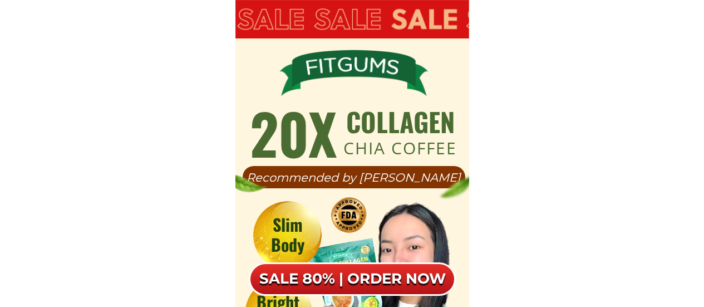
scroll to position [7074, 0]
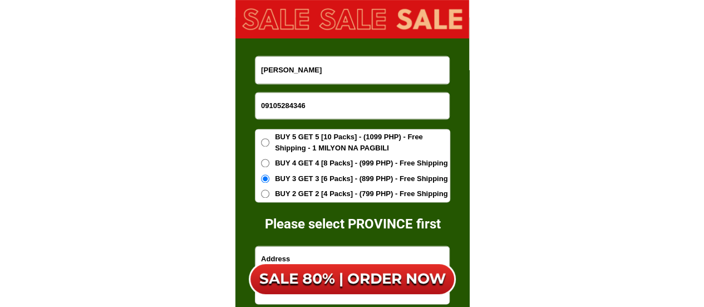
drag, startPoint x: 315, startPoint y: 101, endPoint x: 249, endPoint y: 110, distance: 66.8
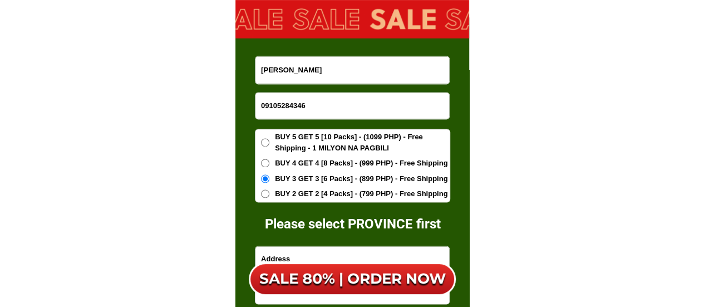
click at [249, 110] on div "complete the form to order Please select PROVINCE first [PERSON_NAME] 091052843…" at bounding box center [352, 207] width 234 height 381
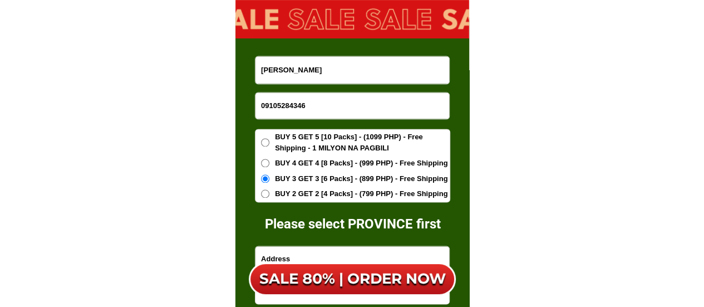
paste input "367871825"
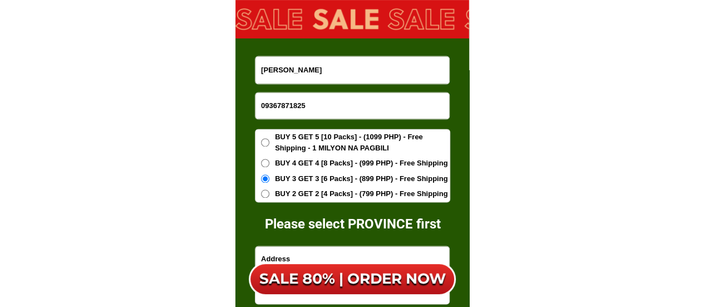
type input "09367871825"
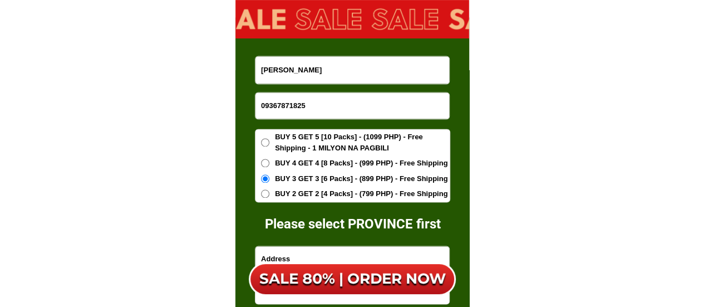
drag, startPoint x: 325, startPoint y: 72, endPoint x: 255, endPoint y: 80, distance: 70.5
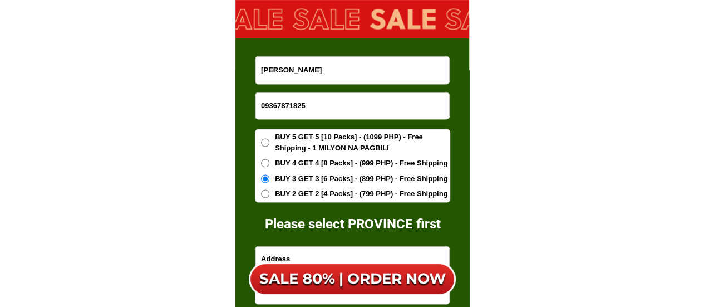
click at [257, 79] on input "[PERSON_NAME]" at bounding box center [352, 69] width 194 height 27
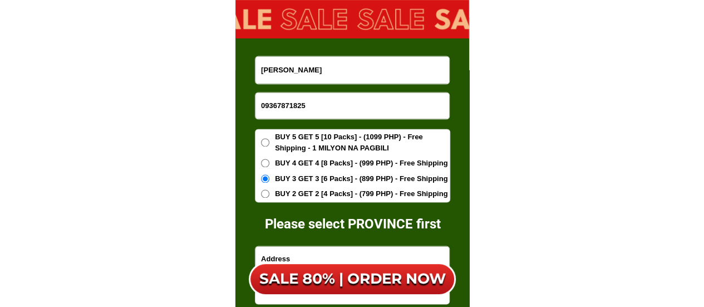
paste input "[PERSON_NAME]"
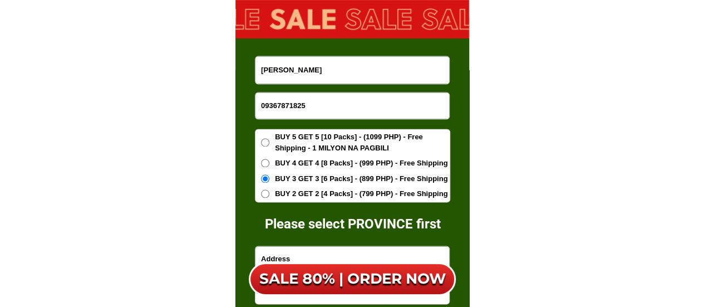
type input "[PERSON_NAME]"
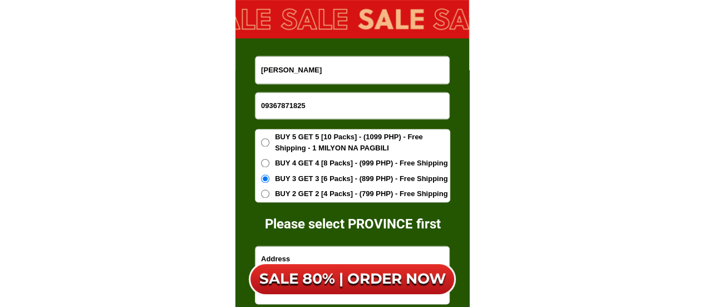
click at [295, 139] on span "BUY 5 GET 5 [10 Packs] - (1099 PHP) - Free Shipping - 1 MILYON NA PAGBILI" at bounding box center [362, 142] width 175 height 22
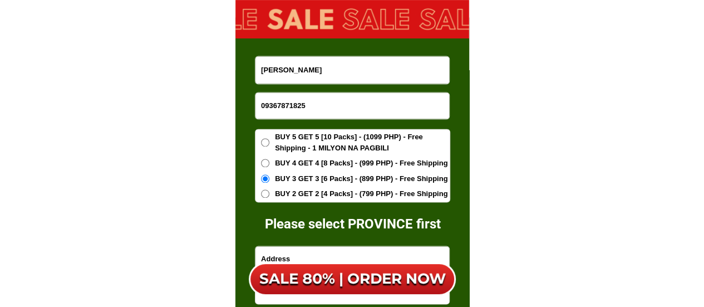
click at [269, 139] on input "BUY 5 GET 5 [10 Packs] - (1099 PHP) - Free Shipping - 1 MILYON NA PAGBILI" at bounding box center [265, 142] width 8 height 8
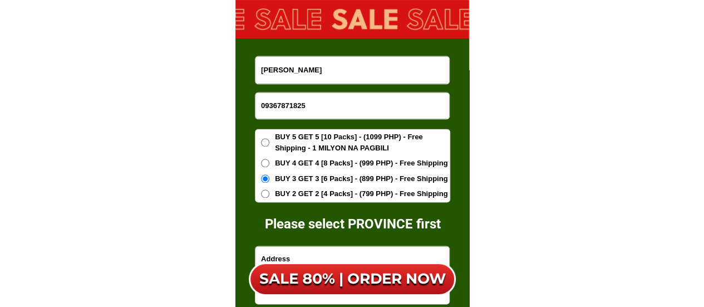
radio input "true"
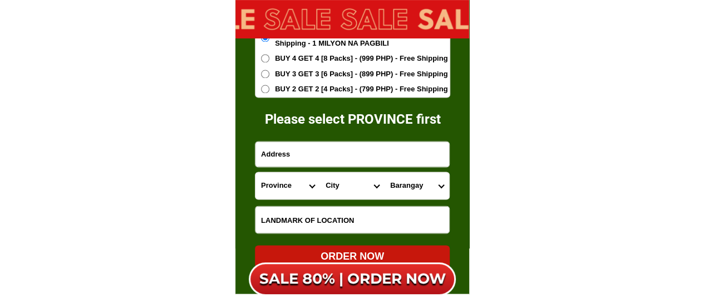
scroll to position [7185, 0]
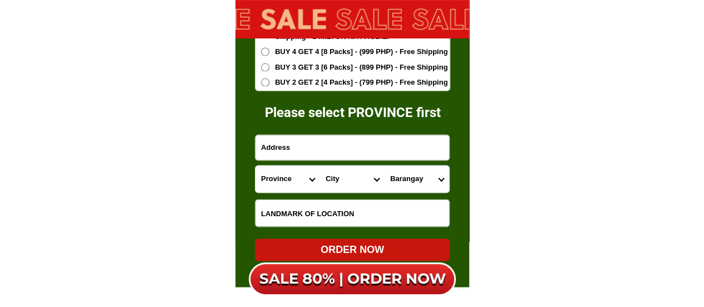
click at [294, 141] on input "Input address" at bounding box center [352, 147] width 194 height 25
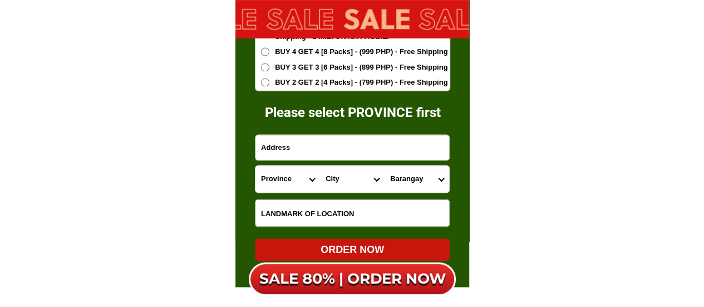
paste input "Palico Brgy.Bilaran.Nasugbu Batangas"
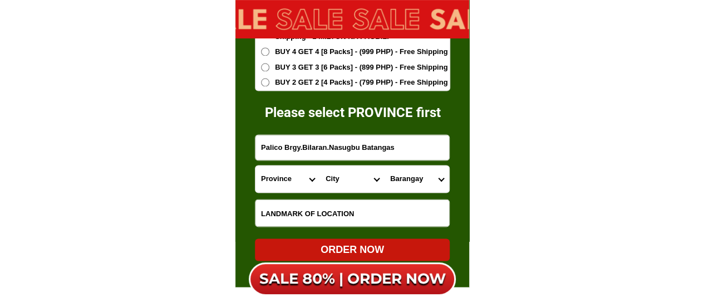
type input "Palico Brgy.Bilaran.Nasugbu Batangas"
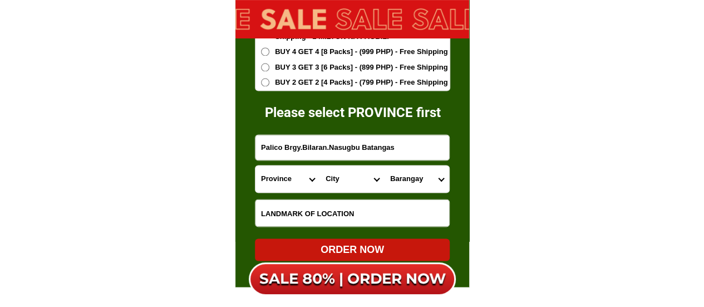
click at [297, 205] on input "Input LANDMARKOFLOCATION" at bounding box center [352, 212] width 194 height 27
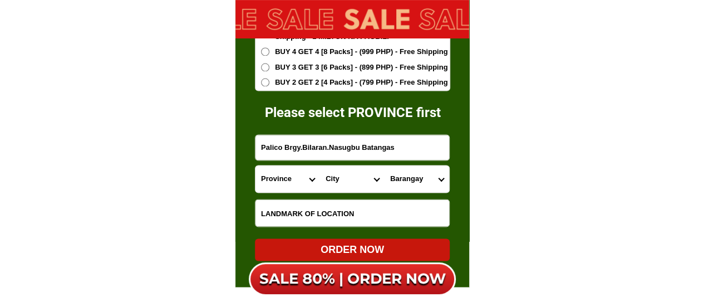
paste input "Camp Palico"
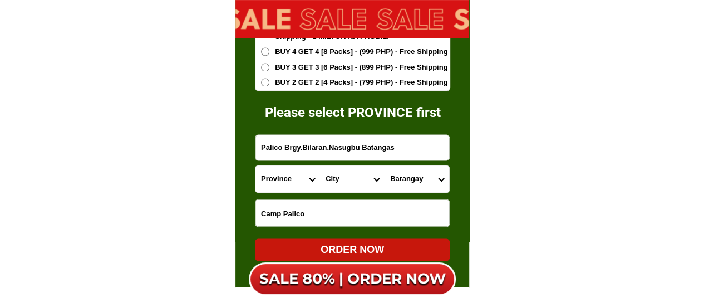
type input "Camp Palico"
click at [275, 179] on select "Province [GEOGRAPHIC_DATA] [GEOGRAPHIC_DATA][PERSON_NAME][GEOGRAPHIC_DATA][GEOG…" at bounding box center [287, 178] width 65 height 27
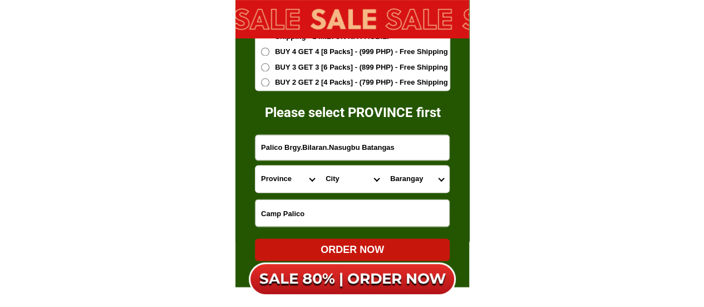
select select "63_108"
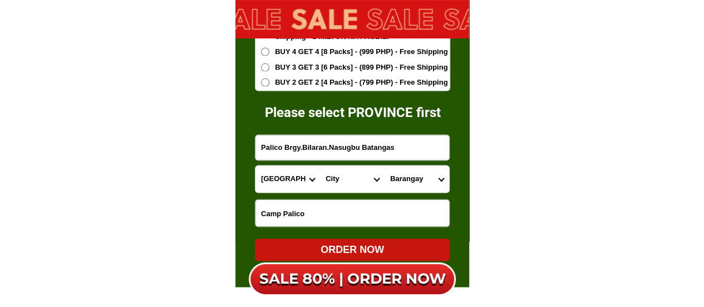
click at [255, 165] on select "Province [GEOGRAPHIC_DATA] [GEOGRAPHIC_DATA][PERSON_NAME][GEOGRAPHIC_DATA][GEOG…" at bounding box center [287, 178] width 65 height 27
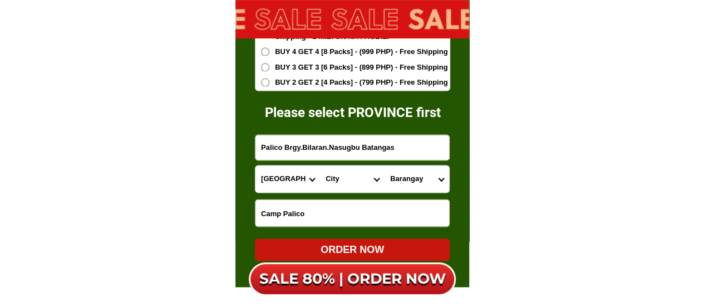
click at [340, 180] on select "City Agoncillo Alitagtag Allacapan [GEOGRAPHIC_DATA] [GEOGRAPHIC_DATA]-balete […" at bounding box center [352, 178] width 65 height 27
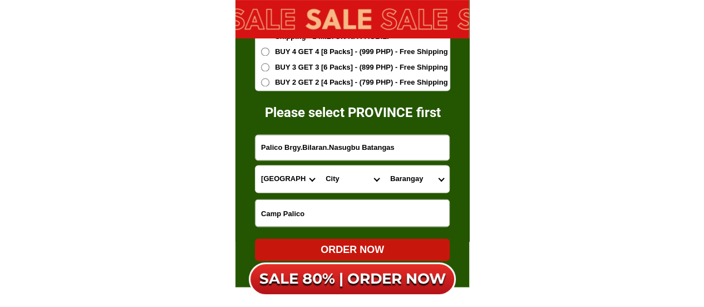
select select "63_1084363"
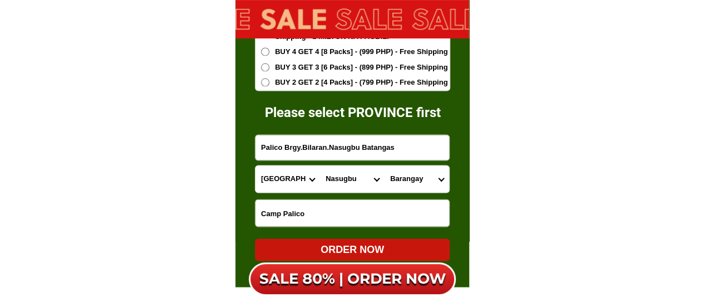
click at [320, 165] on select "City Agoncillo Alitagtag Allacapan [GEOGRAPHIC_DATA] [GEOGRAPHIC_DATA]-balete […" at bounding box center [352, 178] width 65 height 27
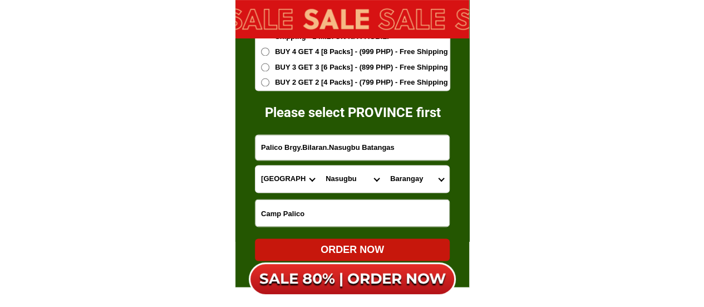
click at [408, 177] on select "Barangay Aga [PERSON_NAME] Banilad Barangay 1 (pob.) Barangay 10 (pob.) Baranga…" at bounding box center [417, 178] width 65 height 27
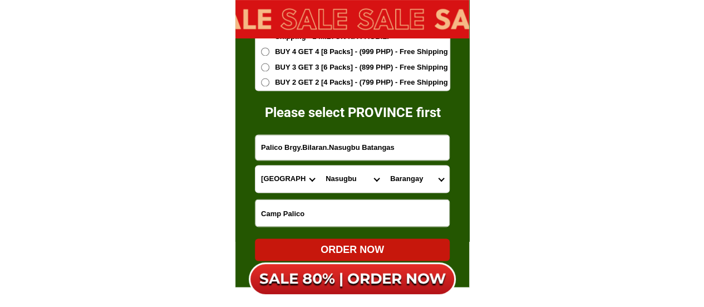
select select "63_10843636413"
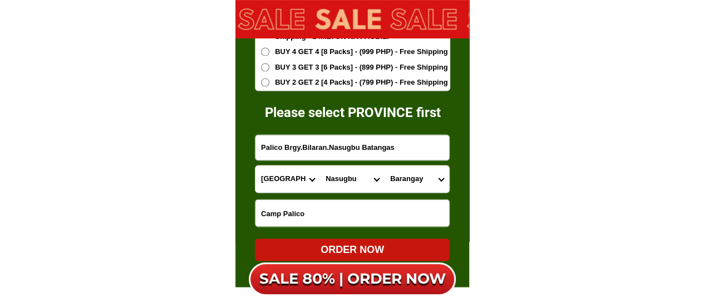
click at [385, 165] on select "Barangay Aga [PERSON_NAME] Banilad Barangay 1 (pob.) Barangay 10 (pob.) Baranga…" at bounding box center [417, 178] width 65 height 27
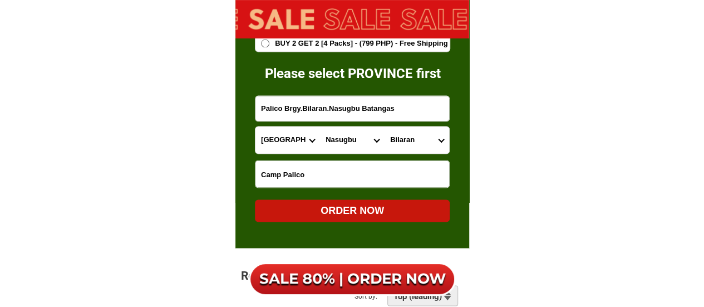
scroll to position [7241, 0]
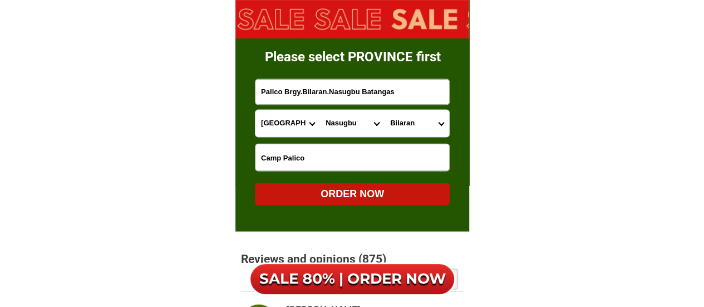
click at [346, 194] on div "ORDER NOW" at bounding box center [352, 193] width 195 height 15
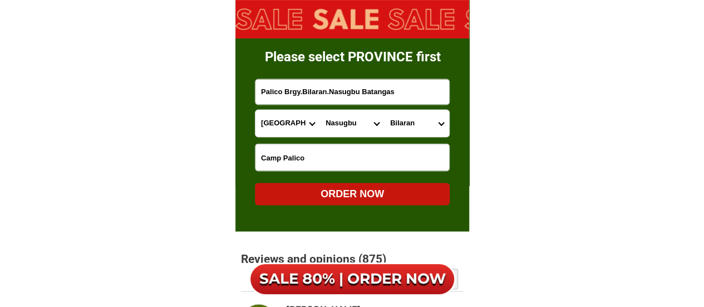
radio input "true"
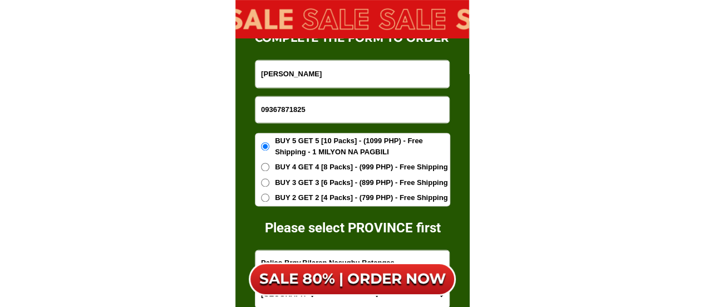
scroll to position [7064, 0]
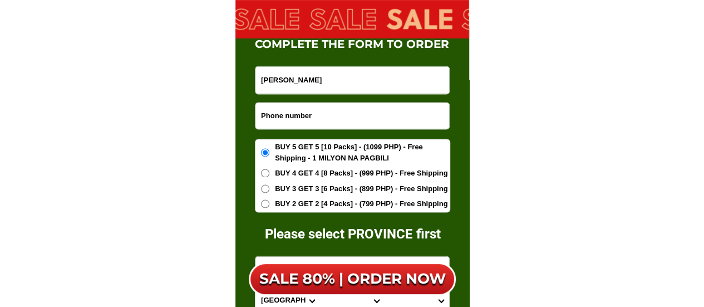
click at [333, 110] on input "Input phone_number" at bounding box center [352, 115] width 194 height 26
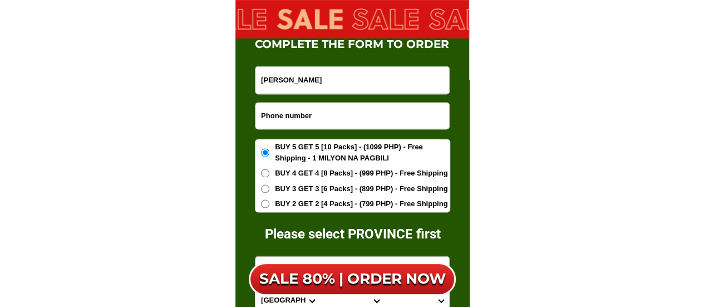
paste input "0932 333 6963"
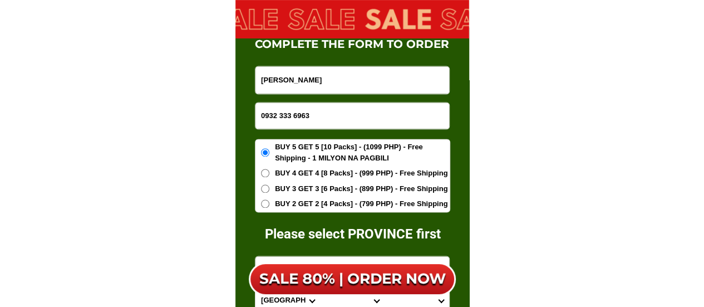
click at [294, 114] on input "0932 333 6963" at bounding box center [352, 115] width 194 height 26
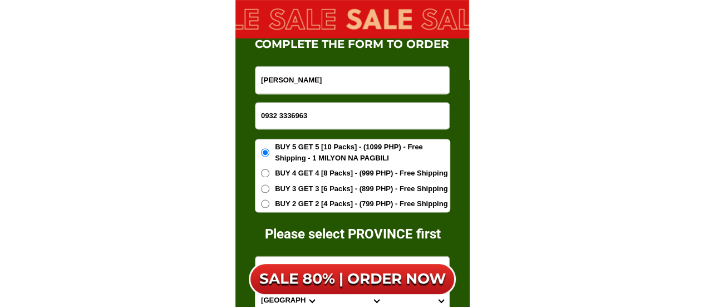
click at [280, 112] on input "0932 3336963" at bounding box center [352, 115] width 194 height 26
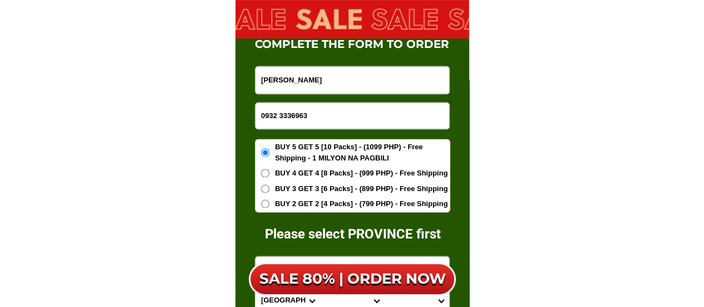
click at [280, 112] on input "0932 3336963" at bounding box center [352, 115] width 194 height 26
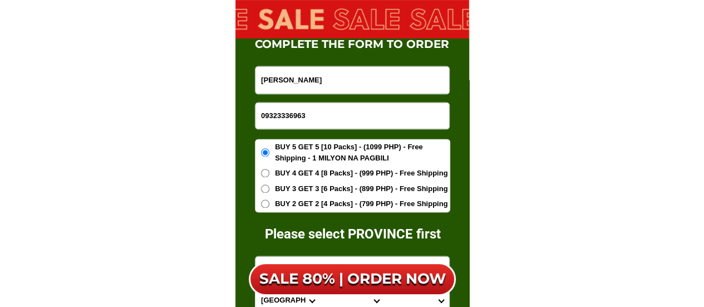
type input "09323336963"
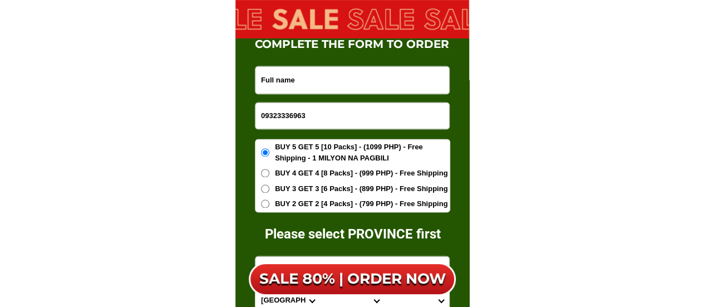
click at [332, 83] on input "Input full_name" at bounding box center [352, 79] width 194 height 27
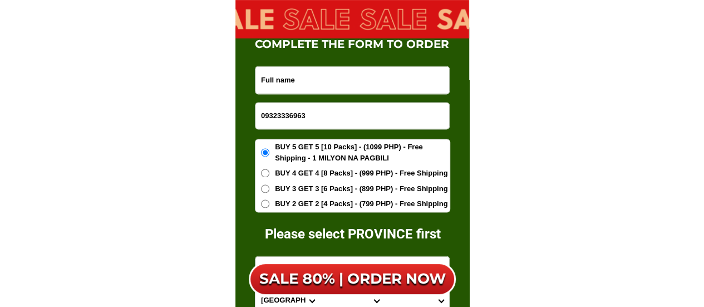
paste input "[PERSON_NAME]"
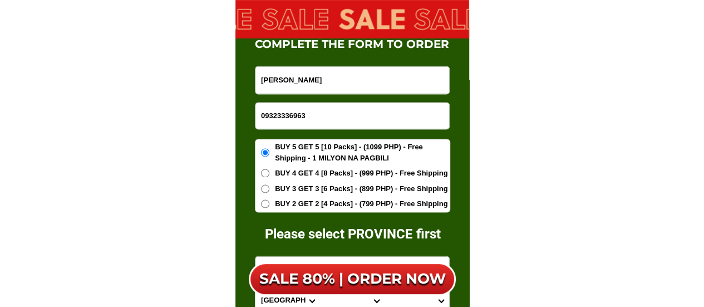
type input "[PERSON_NAME]"
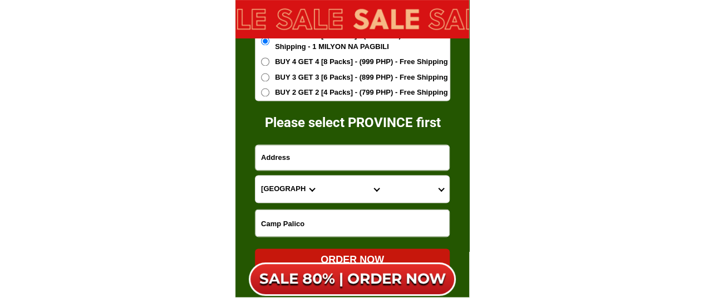
click at [275, 153] on input "Input address" at bounding box center [352, 157] width 194 height 25
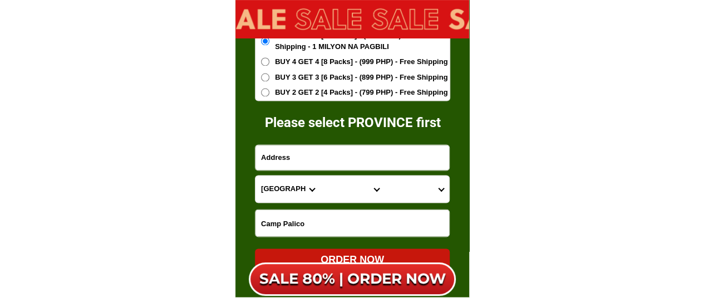
paste input "C/o Pag-IBIG Fund, Espacio de [PERSON_NAME], corner Mapa and [GEOGRAPHIC_DATA]"
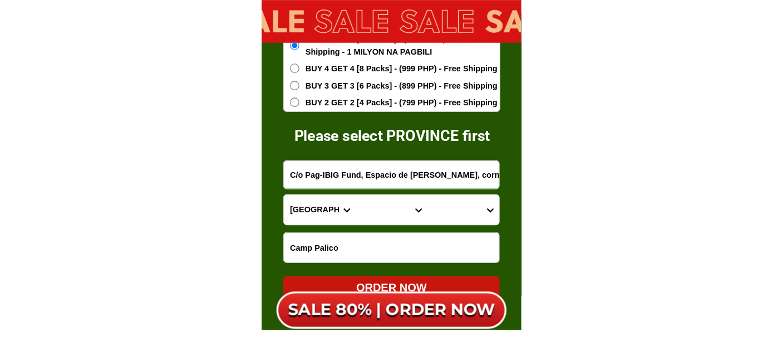
scroll to position [0, 68]
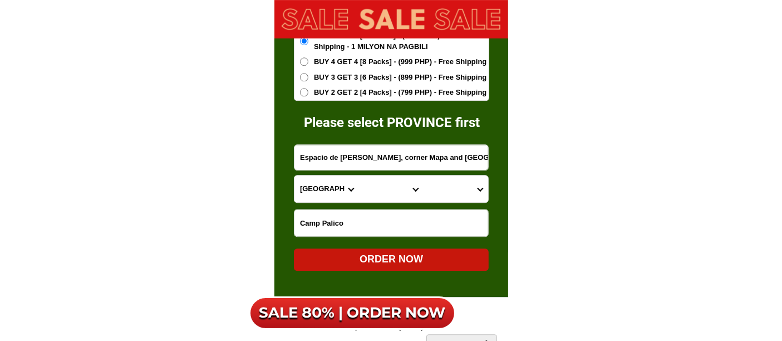
type input "C/o Pag-IBIG Fund, Espacio de [PERSON_NAME], corner Mapa and [GEOGRAPHIC_DATA]"
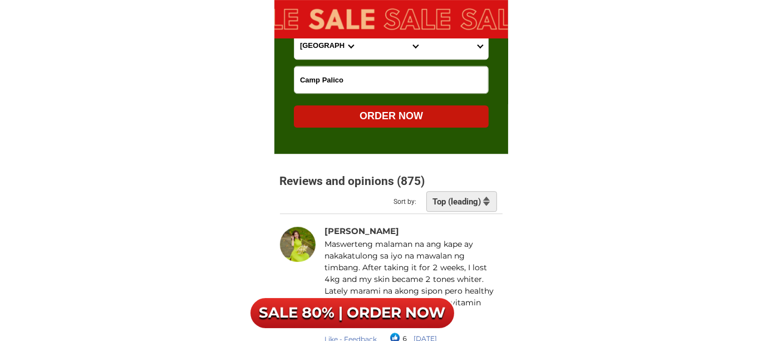
scroll to position [7299, 0]
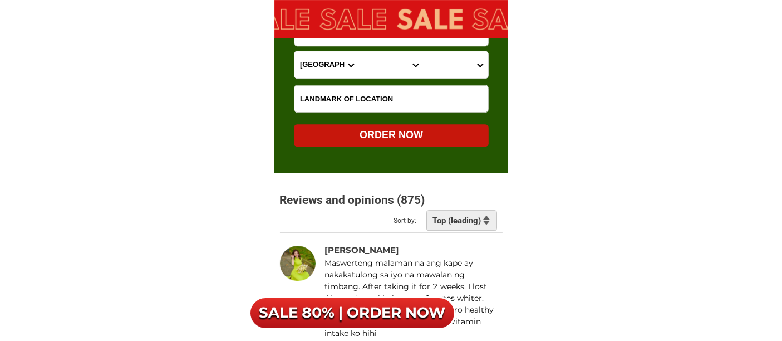
click at [337, 97] on input "Input LANDMARKOFLOCATION" at bounding box center [391, 98] width 194 height 27
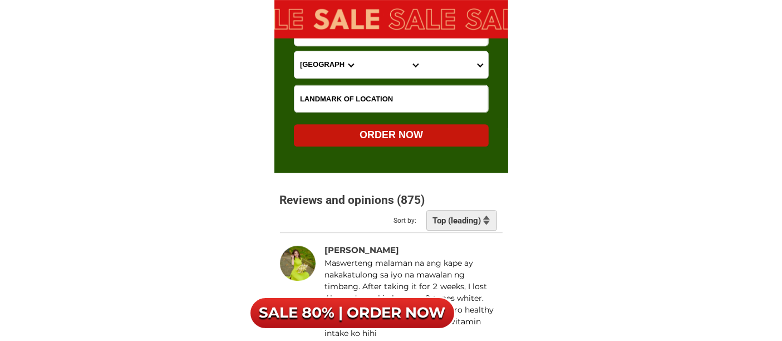
paste input "Infront of Fatcow Restaurant"
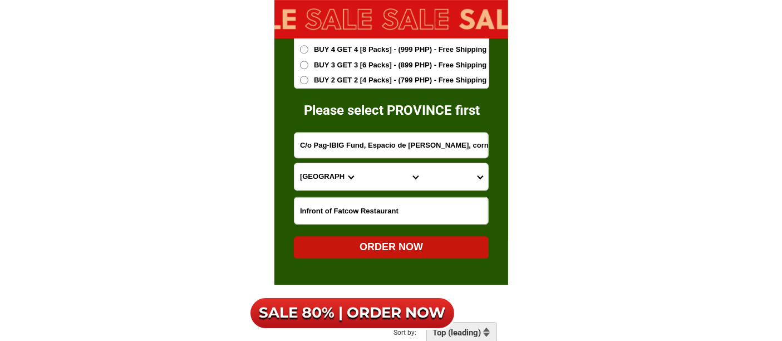
scroll to position [7175, 0]
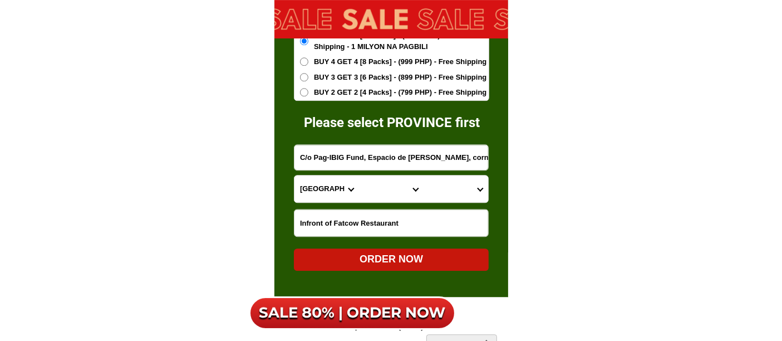
type input "Infront of Fatcow Restaurant"
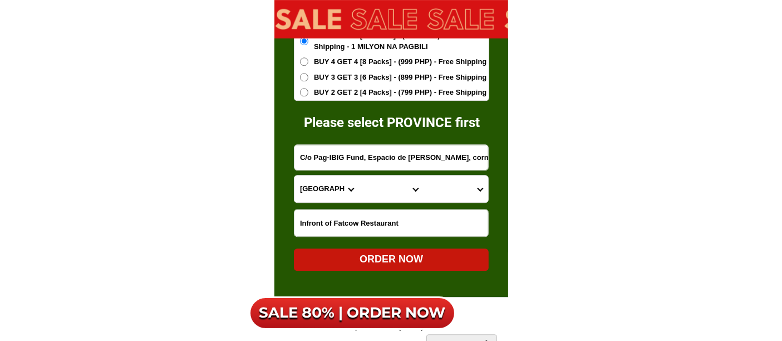
click at [321, 184] on select "Province [GEOGRAPHIC_DATA] [GEOGRAPHIC_DATA][PERSON_NAME][GEOGRAPHIC_DATA][GEOG…" at bounding box center [326, 188] width 65 height 27
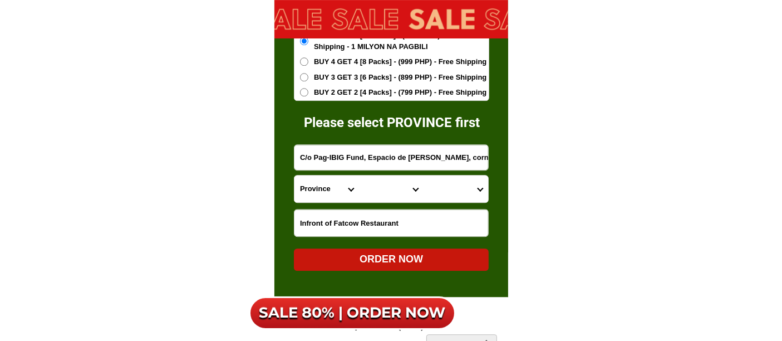
click at [318, 190] on select "Province [GEOGRAPHIC_DATA] [GEOGRAPHIC_DATA][PERSON_NAME][GEOGRAPHIC_DATA][GEOG…" at bounding box center [326, 188] width 65 height 27
select select "63_738"
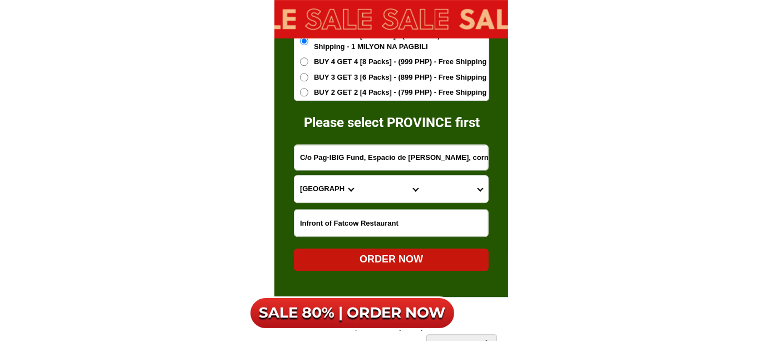
click at [294, 175] on select "Province [GEOGRAPHIC_DATA] [GEOGRAPHIC_DATA][PERSON_NAME][GEOGRAPHIC_DATA][GEOG…" at bounding box center [326, 188] width 65 height 27
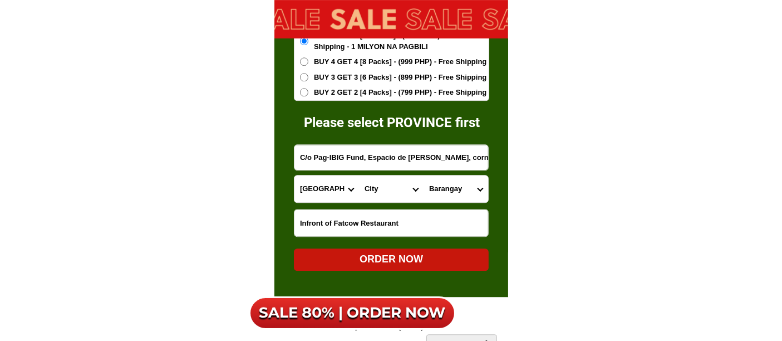
click at [381, 186] on select "City [GEOGRAPHIC_DATA] [GEOGRAPHIC_DATA]-city [GEOGRAPHIC_DATA] [GEOGRAPHIC_DAT…" at bounding box center [391, 188] width 65 height 27
select select "63_7387159"
click at [359, 175] on select "City [GEOGRAPHIC_DATA] [GEOGRAPHIC_DATA]-city [GEOGRAPHIC_DATA] [GEOGRAPHIC_DAT…" at bounding box center [391, 188] width 65 height 27
click at [446, 184] on select "[GEOGRAPHIC_DATA] [PERSON_NAME] (lasang) [PERSON_NAME] Angalan Atan-awe Baganih…" at bounding box center [455, 188] width 65 height 27
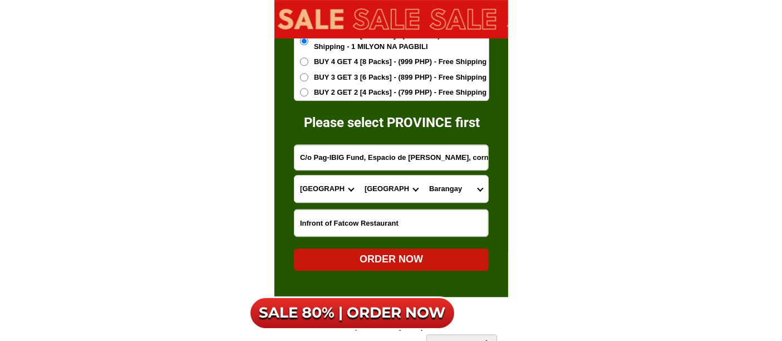
select select "63_73871592467"
click at [423, 175] on select "[GEOGRAPHIC_DATA] [PERSON_NAME] (lasang) [PERSON_NAME] Angalan Atan-awe Baganih…" at bounding box center [455, 188] width 65 height 27
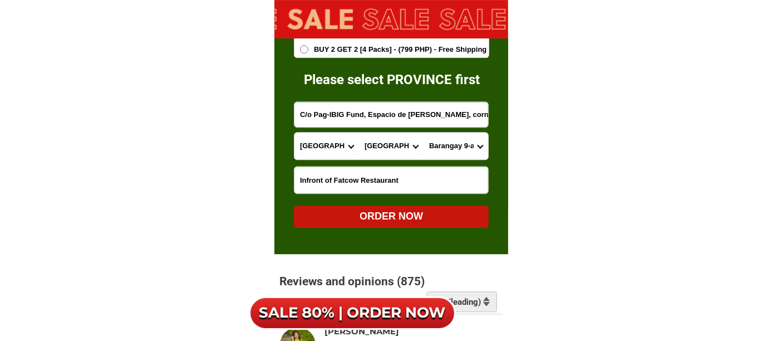
scroll to position [7237, 0]
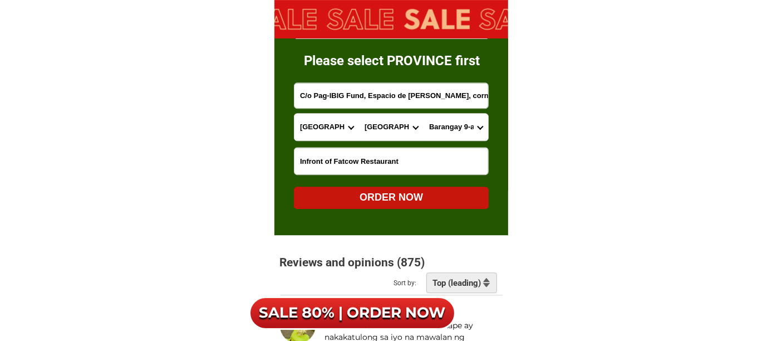
click at [393, 196] on div "ORDER NOW" at bounding box center [391, 197] width 195 height 15
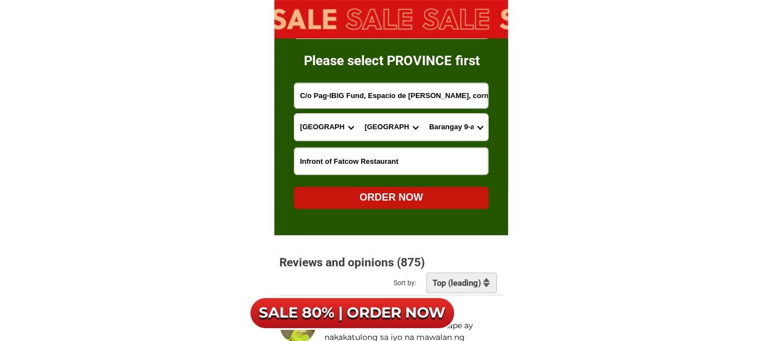
radio input "true"
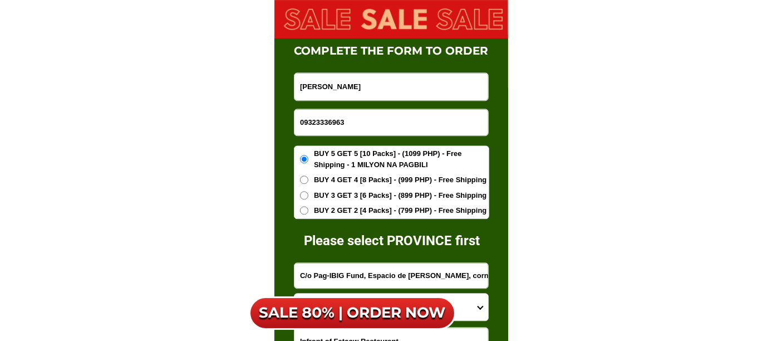
scroll to position [7052, 0]
